Goal: Check status: Check status

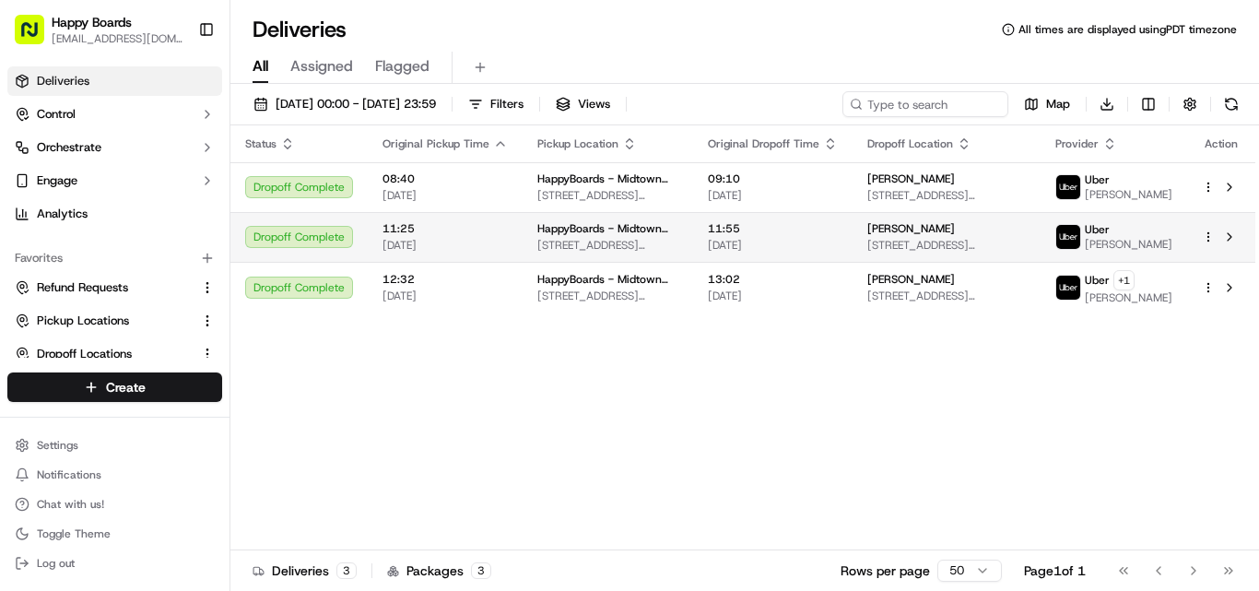
click at [853, 245] on td "11:55 [DATE]" at bounding box center [773, 237] width 160 height 50
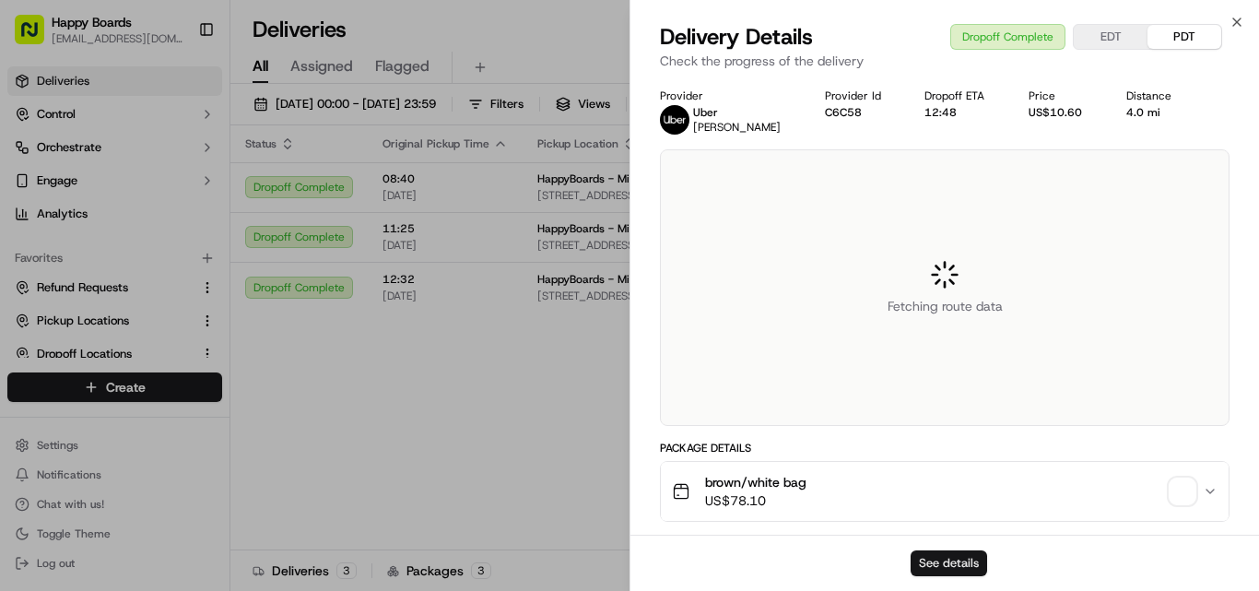
click at [970, 555] on button "See details" at bounding box center [949, 563] width 77 height 26
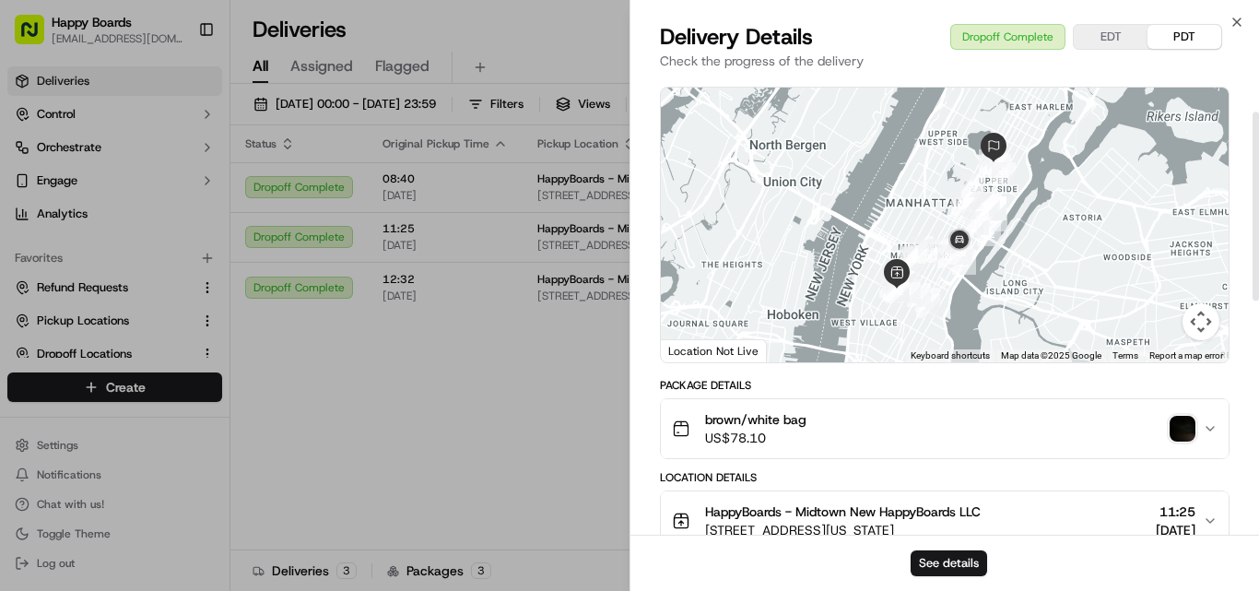
scroll to position [92, 0]
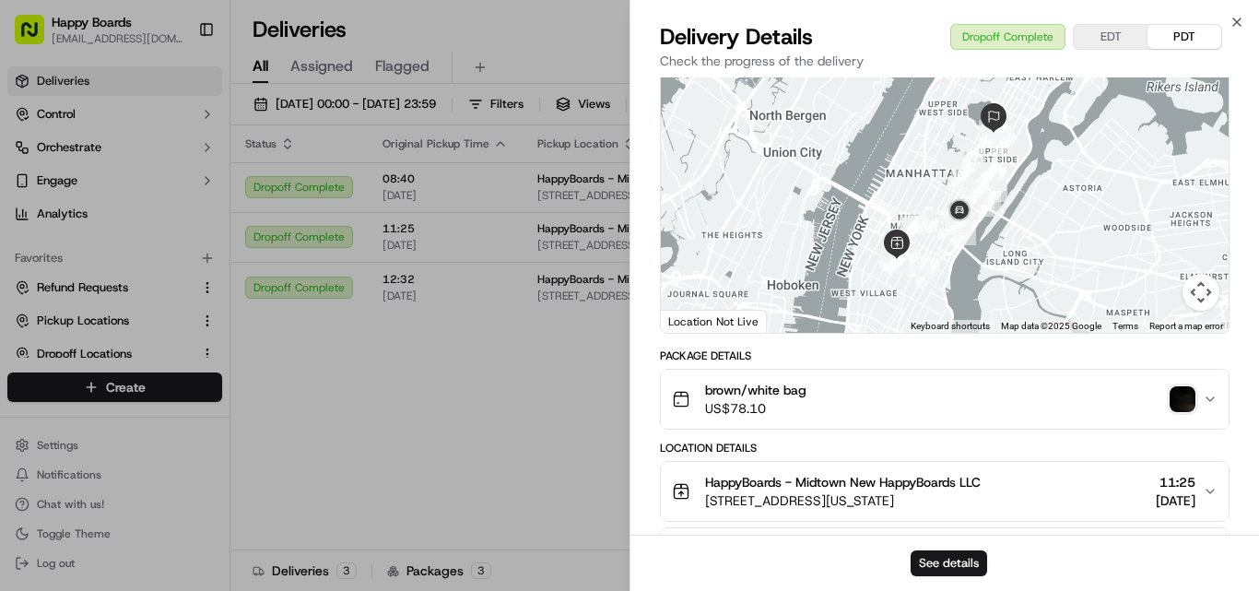
click at [1212, 394] on icon "button" at bounding box center [1210, 399] width 15 height 15
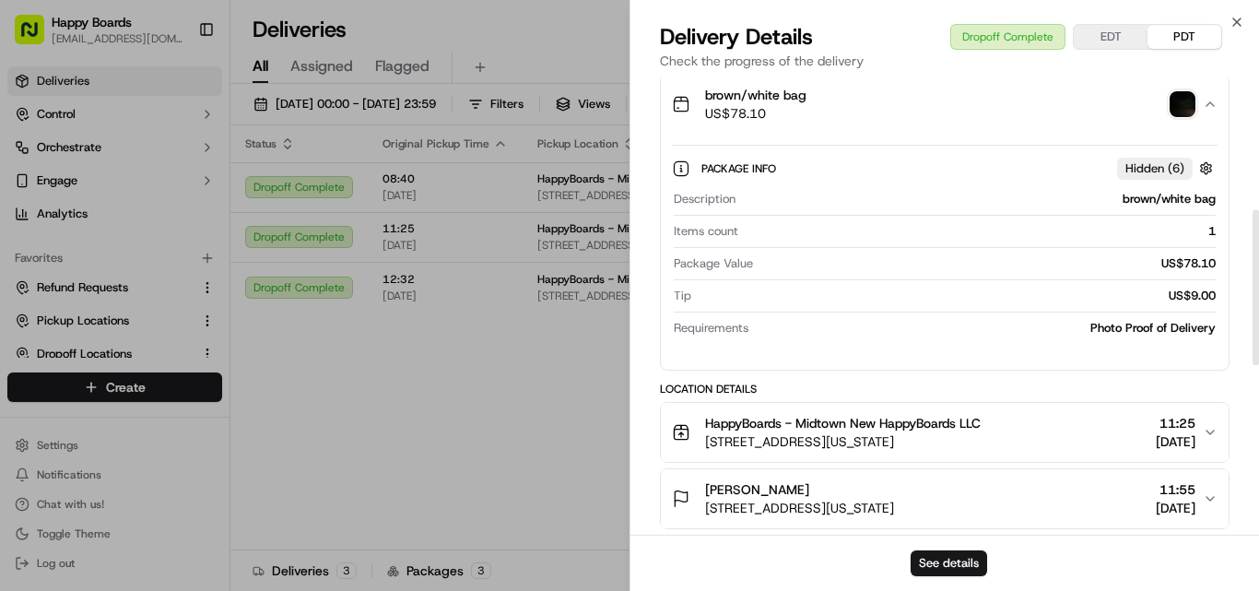
scroll to position [461, 0]
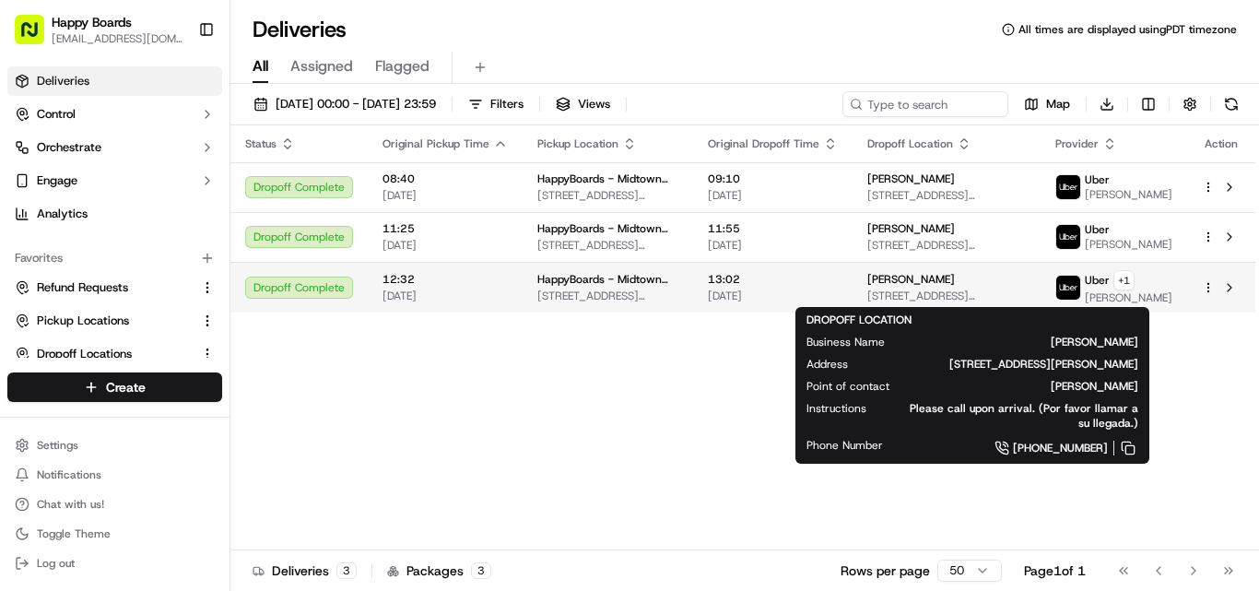
click at [1023, 289] on span "[STREET_ADDRESS][PERSON_NAME]" at bounding box center [947, 296] width 159 height 15
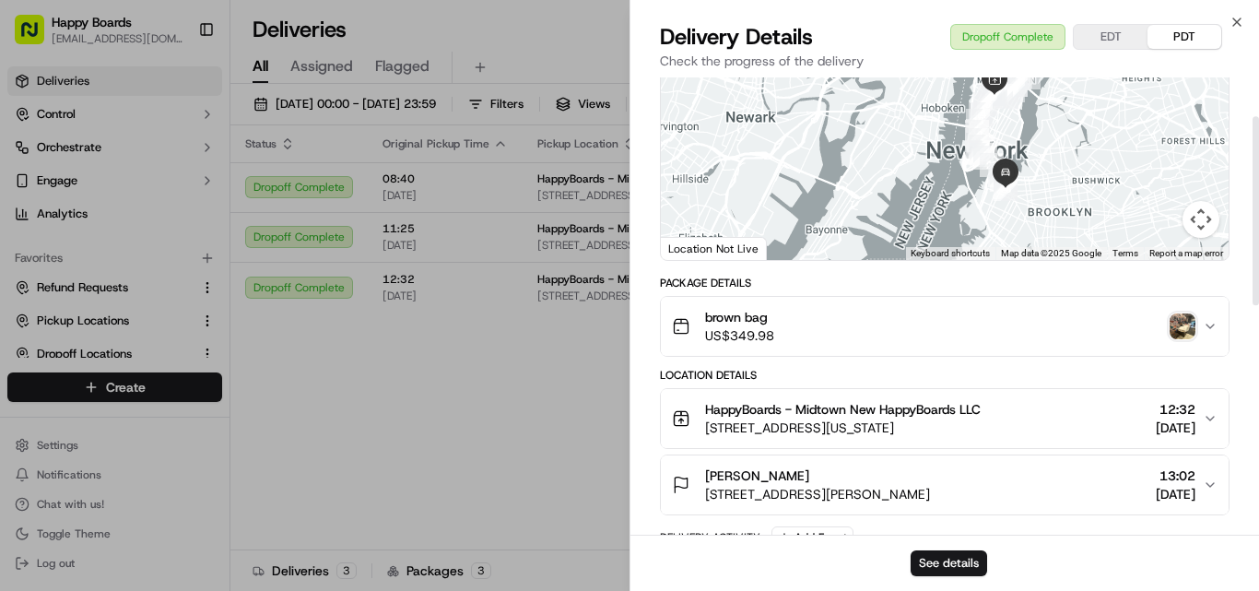
scroll to position [184, 0]
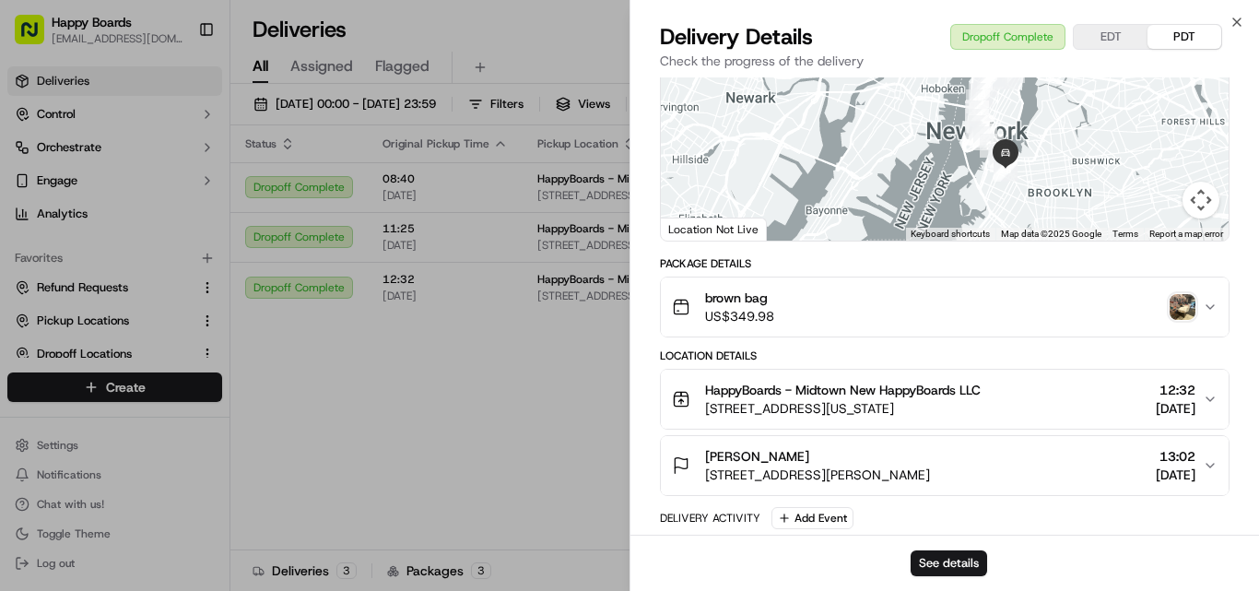
click at [1217, 307] on icon "button" at bounding box center [1210, 307] width 15 height 15
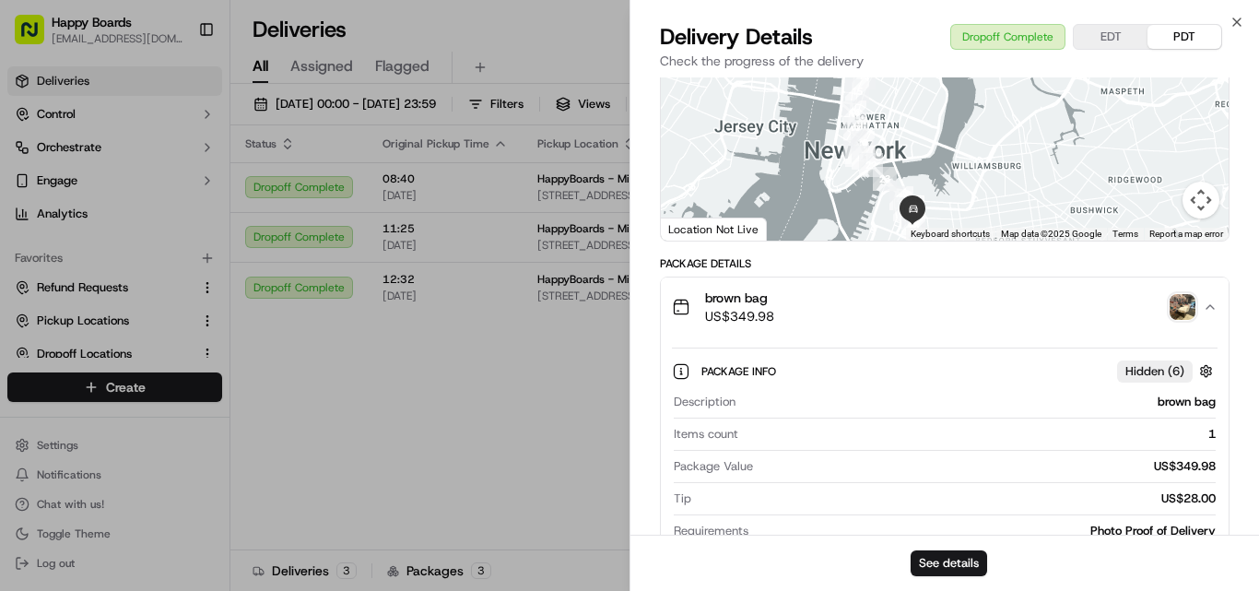
scroll to position [0, 0]
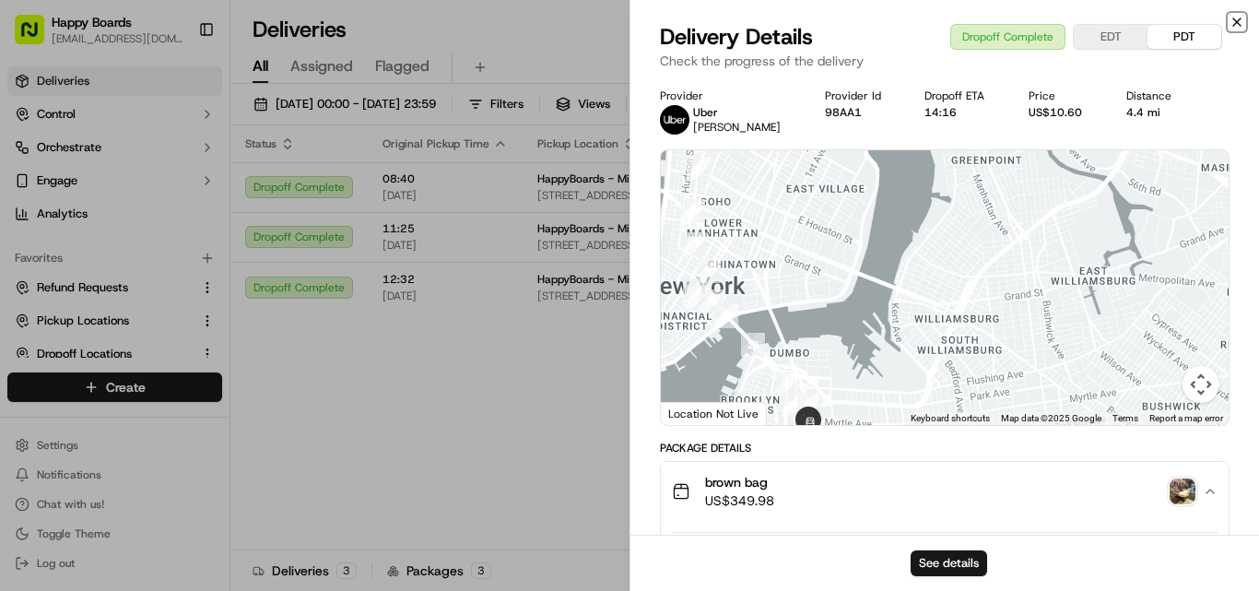
click at [1237, 18] on icon "button" at bounding box center [1237, 22] width 15 height 15
